Goal: Transaction & Acquisition: Subscribe to service/newsletter

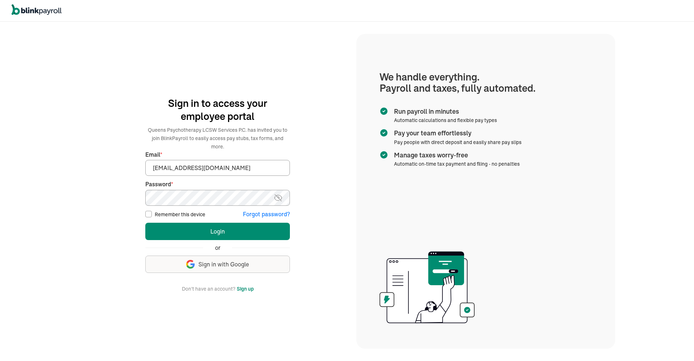
click at [150, 211] on input "Remember this device" at bounding box center [148, 214] width 7 height 7
checkbox input "true"
click at [238, 227] on button "Login" at bounding box center [217, 231] width 144 height 17
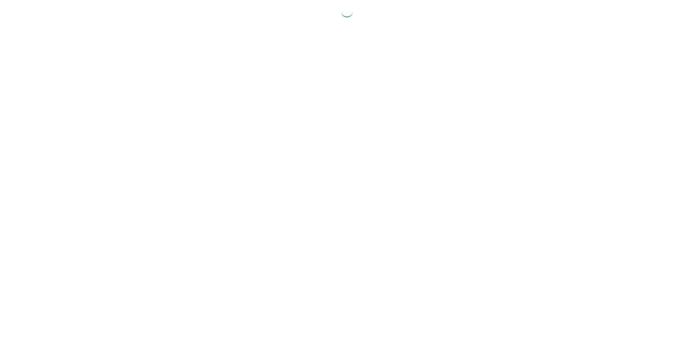
select select "2025"
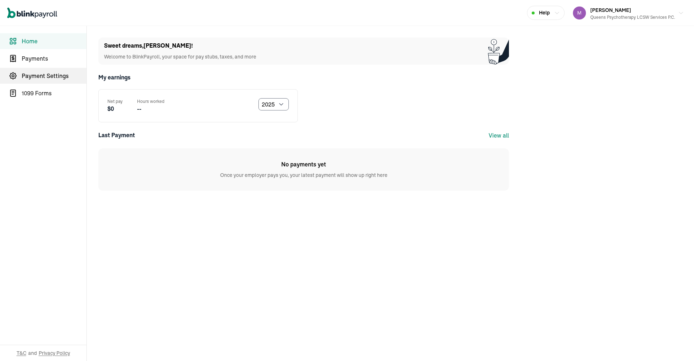
click at [62, 79] on span "Payment Settings" at bounding box center [54, 76] width 65 height 9
select select "2025"
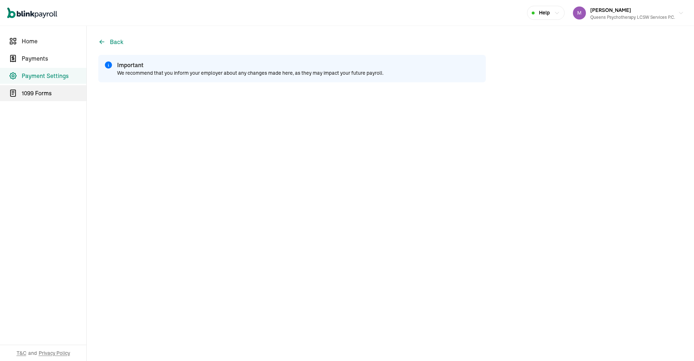
click at [26, 95] on span "1099 Forms" at bounding box center [54, 93] width 65 height 9
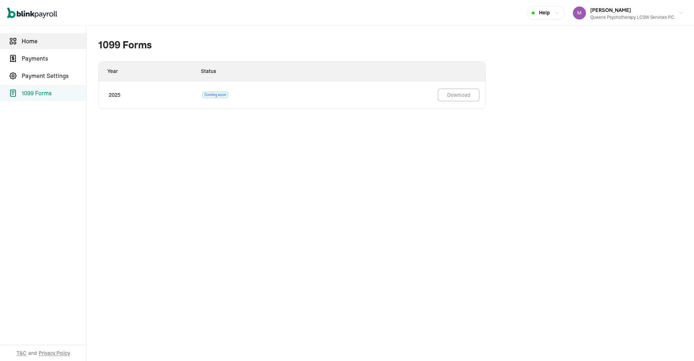
click at [33, 42] on span "Home" at bounding box center [54, 41] width 65 height 9
select select "2025"
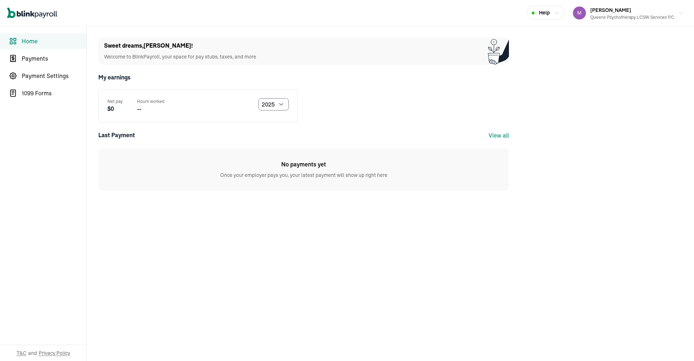
click at [43, 14] on icon "Global" at bounding box center [32, 13] width 50 height 11
click at [33, 60] on span "Payments" at bounding box center [54, 58] width 65 height 9
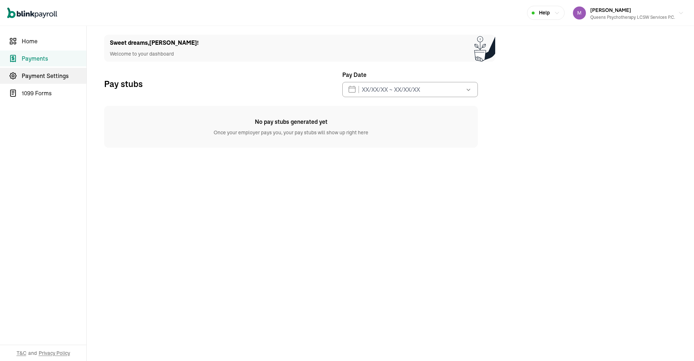
click at [36, 77] on span "Payment Settings" at bounding box center [54, 76] width 65 height 9
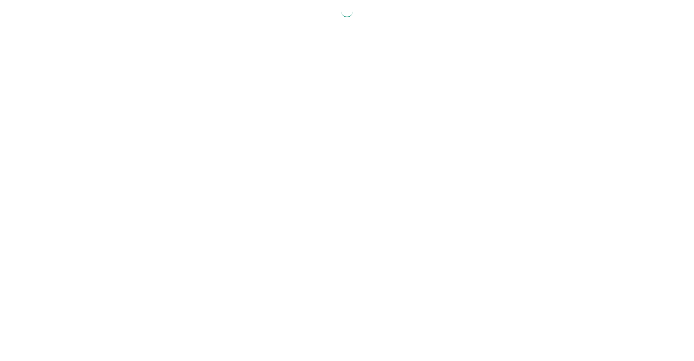
select select "2025"
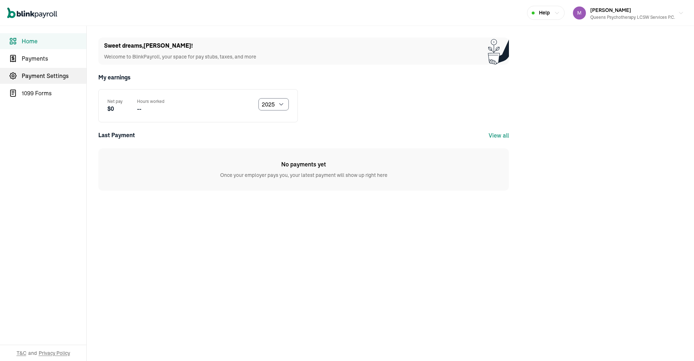
click at [62, 79] on span "Payment Settings" at bounding box center [54, 76] width 65 height 9
select select "2025"
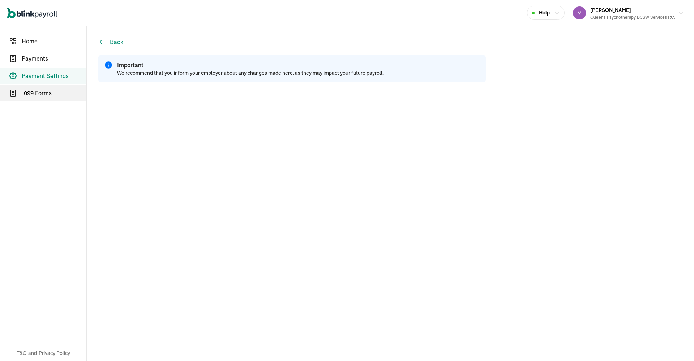
click at [26, 95] on span "1099 Forms" at bounding box center [54, 93] width 65 height 9
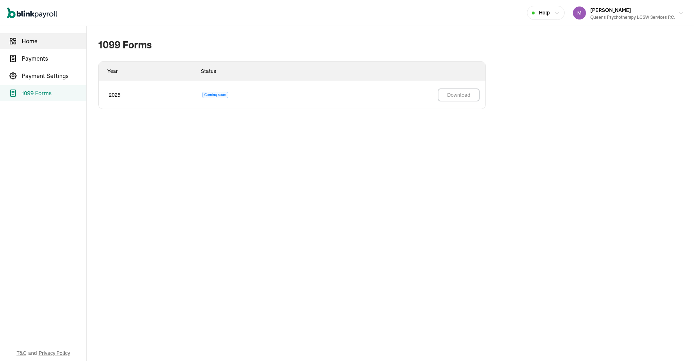
click at [33, 42] on span "Home" at bounding box center [54, 41] width 65 height 9
select select "2025"
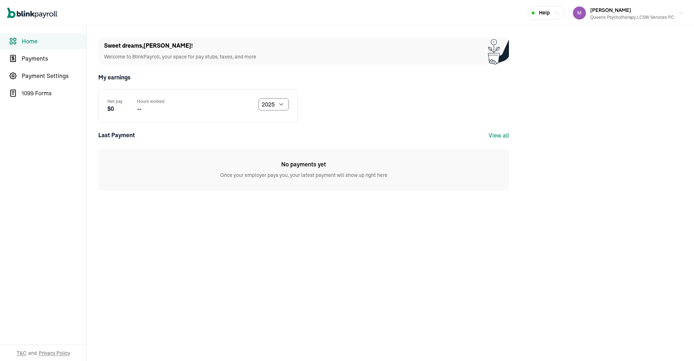
click at [43, 14] on icon "Global" at bounding box center [32, 13] width 50 height 11
click at [33, 60] on span "Payments" at bounding box center [54, 58] width 65 height 9
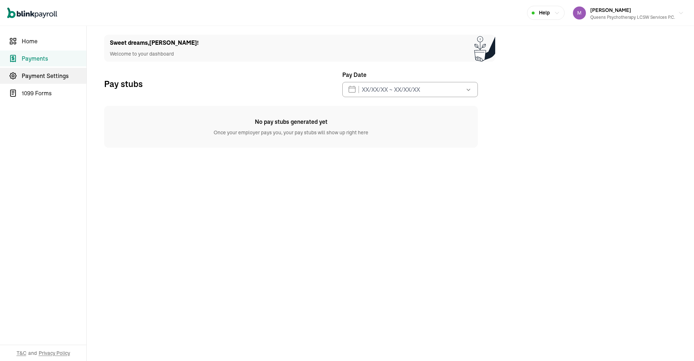
click at [36, 77] on span "Payment Settings" at bounding box center [54, 76] width 65 height 9
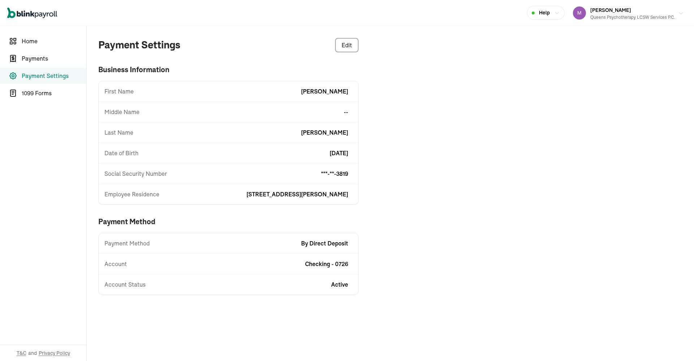
click at [682, 13] on icon "button" at bounding box center [681, 13] width 6 height 6
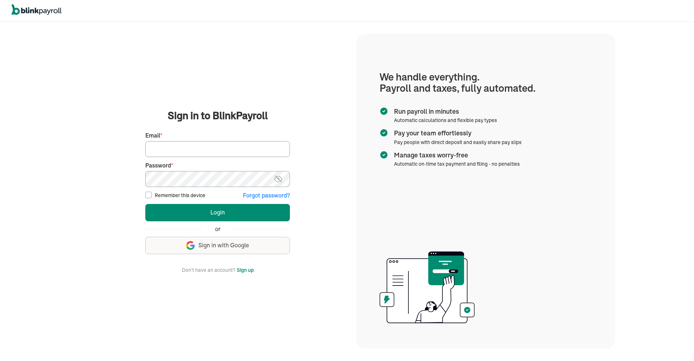
click at [245, 269] on button "Sign up" at bounding box center [245, 270] width 17 height 9
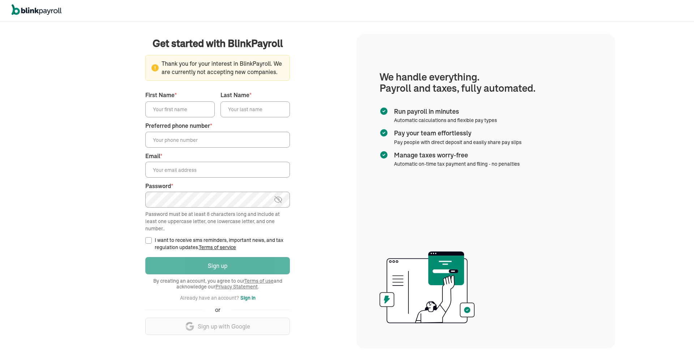
click at [27, 13] on img at bounding box center [37, 9] width 50 height 11
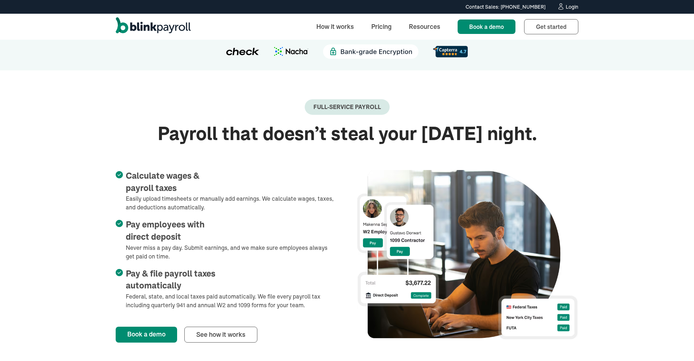
scroll to position [223, 0]
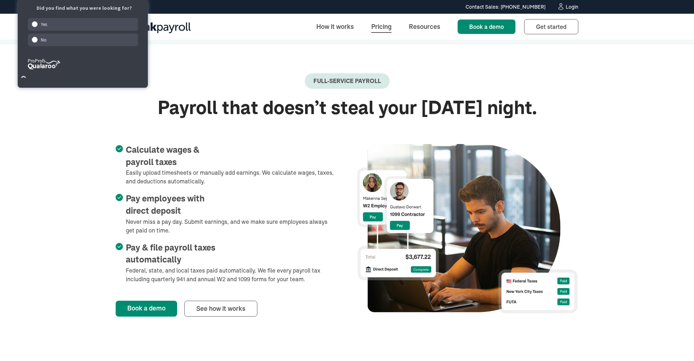
click at [375, 26] on link "Pricing" at bounding box center [381, 27] width 32 height 16
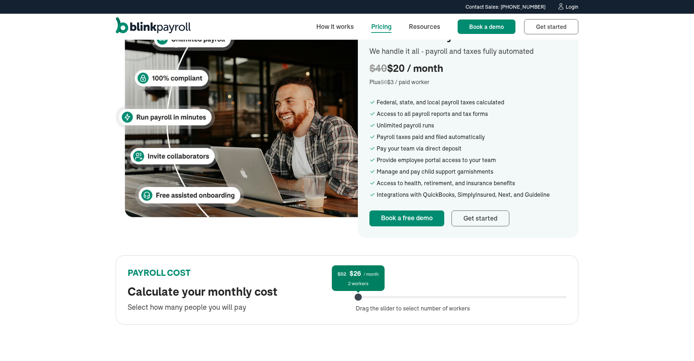
scroll to position [176, 0]
click at [489, 219] on link "Get started" at bounding box center [480, 219] width 58 height 16
